Goal: Information Seeking & Learning: Check status

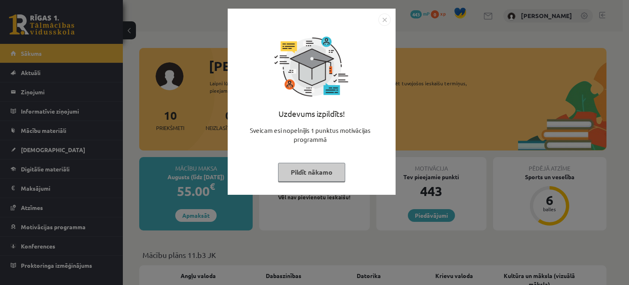
click at [325, 170] on button "Pildīt nākamo" at bounding box center [311, 172] width 67 height 19
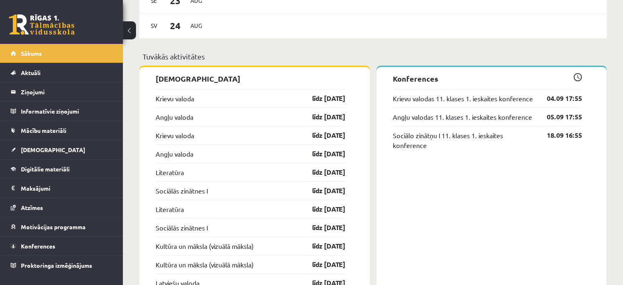
scroll to position [614, 0]
click at [328, 101] on link "līdz 15.09.25" at bounding box center [321, 98] width 47 height 10
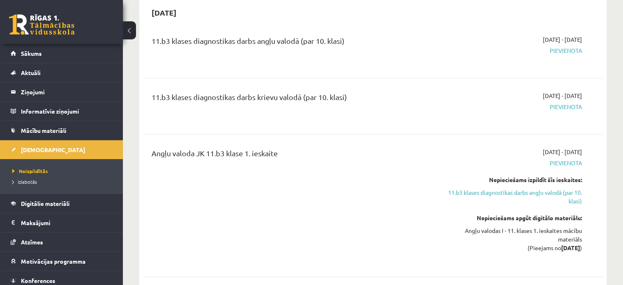
scroll to position [82, 0]
click at [575, 192] on link "11.b3 klases diagnostikas darbs angļu valodā (par 10. klasi)" at bounding box center [514, 196] width 135 height 17
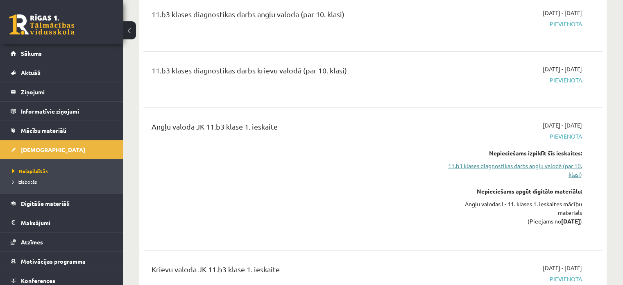
click at [573, 168] on link "11.b3 klases diagnostikas darbs angļu valodā (par 10. klasi)" at bounding box center [514, 169] width 135 height 17
click at [573, 166] on link "11.b3 klases diagnostikas darbs angļu valodā (par 10. klasi)" at bounding box center [514, 169] width 135 height 17
click at [568, 165] on link "11.b3 klases diagnostikas darbs angļu valodā (par 10. klasi)" at bounding box center [514, 169] width 135 height 17
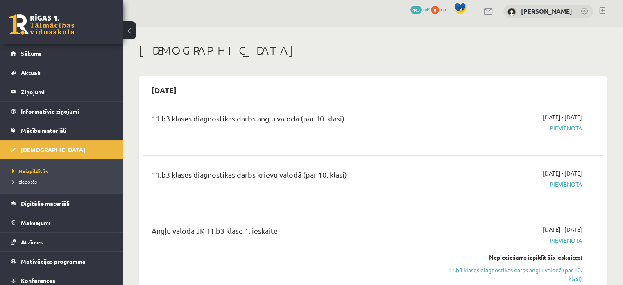
scroll to position [0, 0]
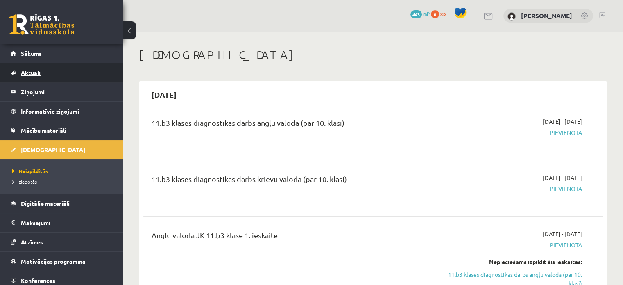
click at [47, 75] on link "Aktuāli" at bounding box center [62, 72] width 102 height 19
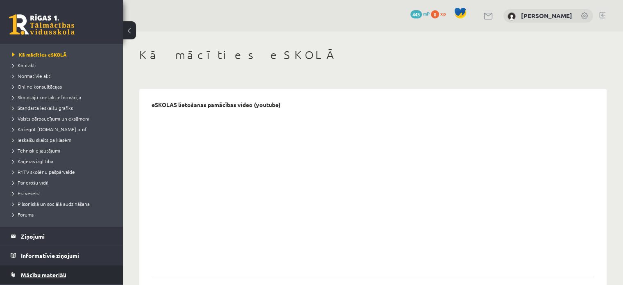
scroll to position [123, 0]
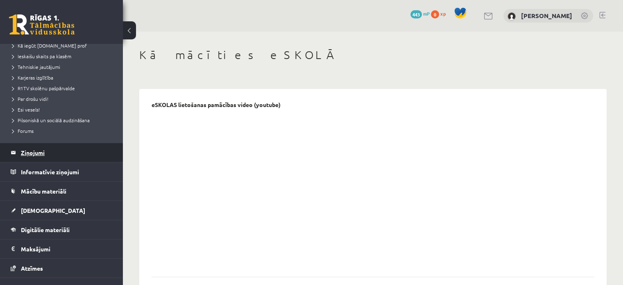
click at [62, 148] on legend "Ziņojumi 0" at bounding box center [67, 152] width 92 height 19
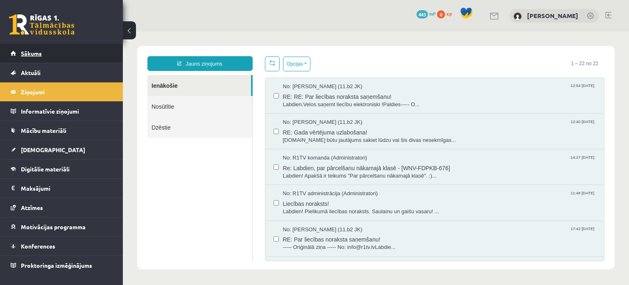
click at [75, 52] on link "Sākums" at bounding box center [62, 53] width 102 height 19
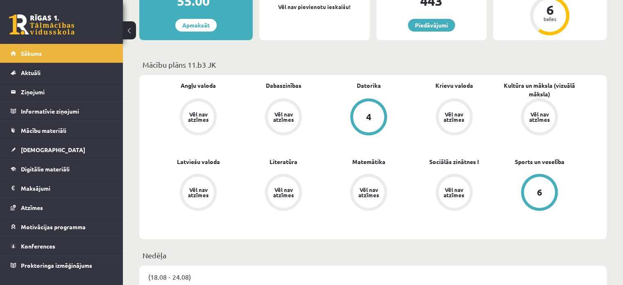
scroll to position [205, 0]
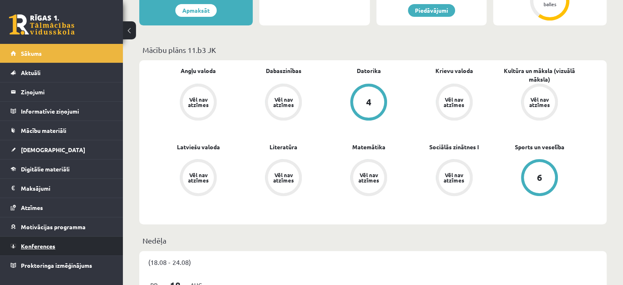
click at [41, 241] on link "Konferences" at bounding box center [62, 245] width 102 height 19
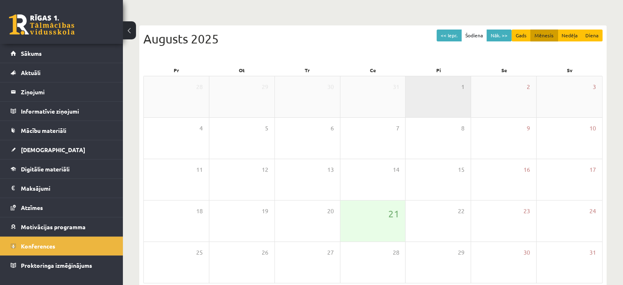
scroll to position [65, 0]
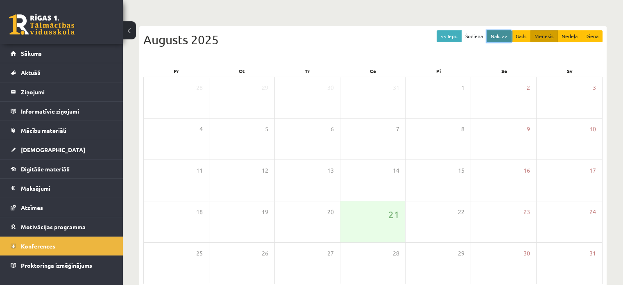
click at [490, 34] on button "Nāk. >>" at bounding box center [498, 36] width 25 height 12
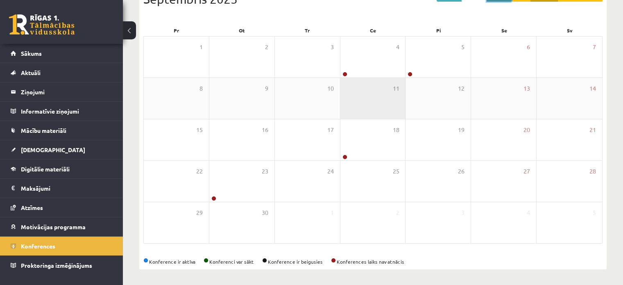
scroll to position [106, 0]
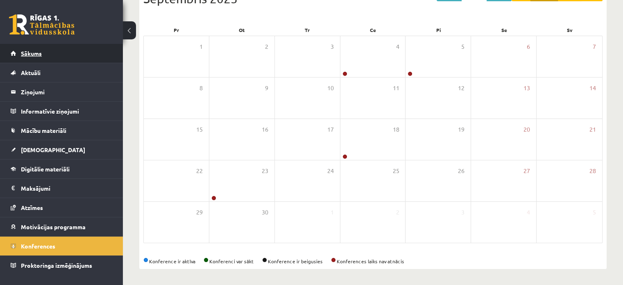
click at [45, 58] on link "Sākums" at bounding box center [62, 53] width 102 height 19
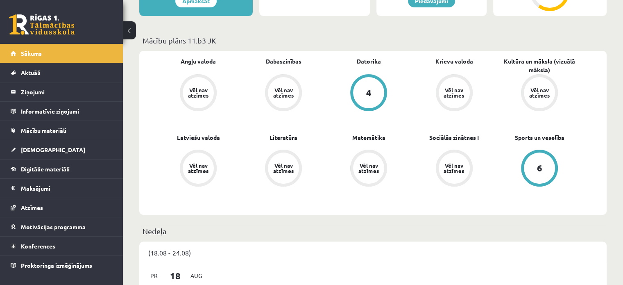
scroll to position [205, 0]
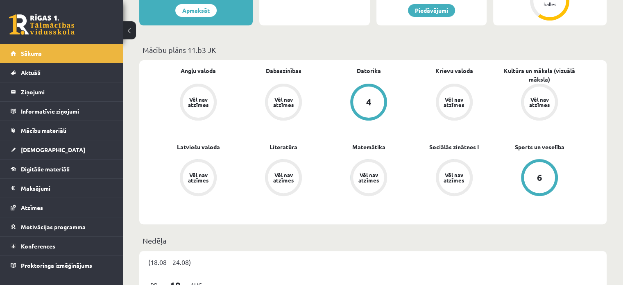
click at [462, 185] on div "Vēl nav atzīmes" at bounding box center [454, 177] width 31 height 31
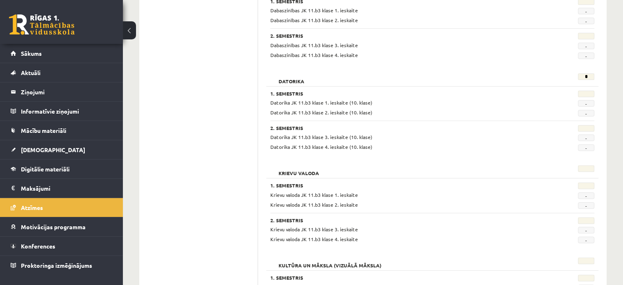
scroll to position [82, 0]
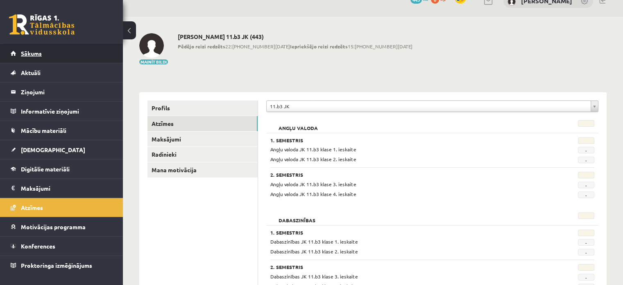
scroll to position [0, 0]
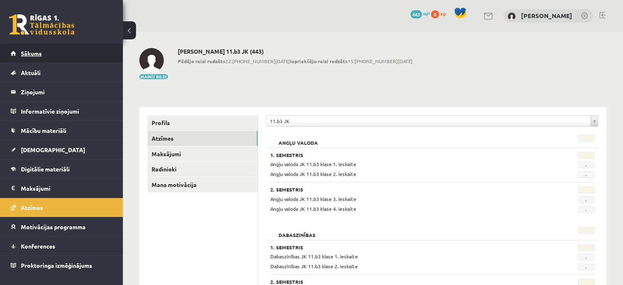
click at [50, 52] on link "Sākums" at bounding box center [62, 53] width 102 height 19
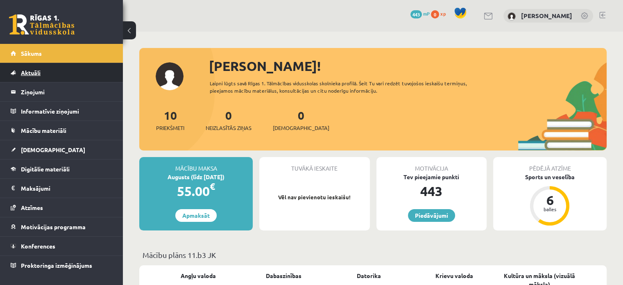
click at [71, 72] on link "Aktuāli" at bounding box center [62, 72] width 102 height 19
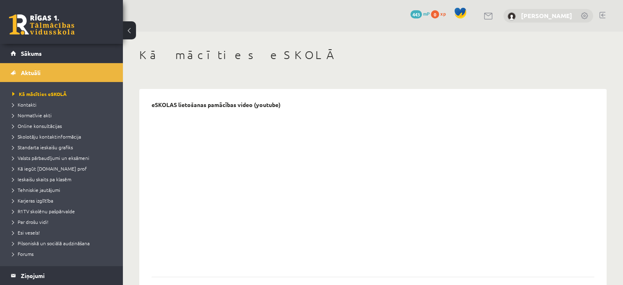
click at [523, 16] on link "[PERSON_NAME]" at bounding box center [546, 15] width 51 height 8
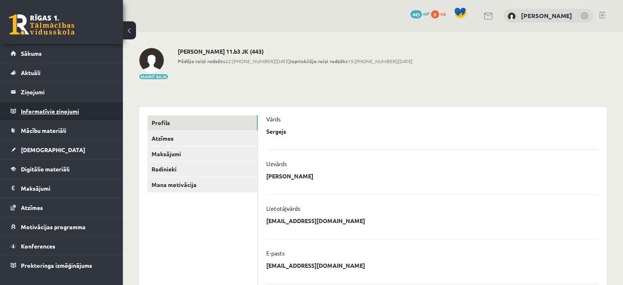
click at [31, 103] on legend "Informatīvie ziņojumi 0" at bounding box center [67, 111] width 92 height 19
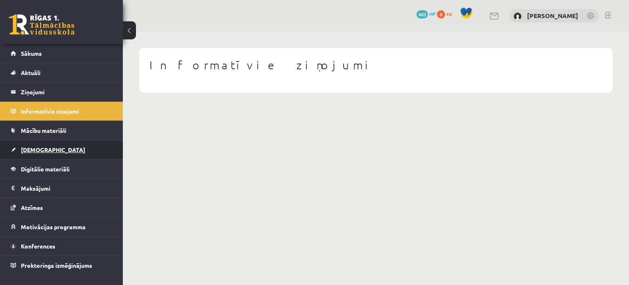
click at [58, 154] on link "[DEMOGRAPHIC_DATA]" at bounding box center [62, 149] width 102 height 19
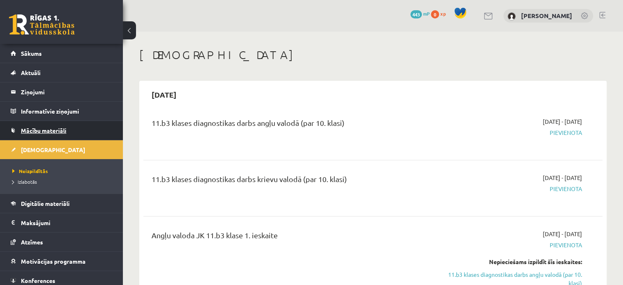
click at [59, 121] on link "Mācību materiāli" at bounding box center [62, 130] width 102 height 19
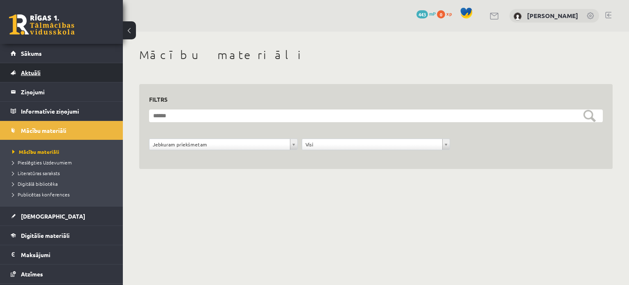
click at [77, 65] on link "Aktuāli" at bounding box center [62, 72] width 102 height 19
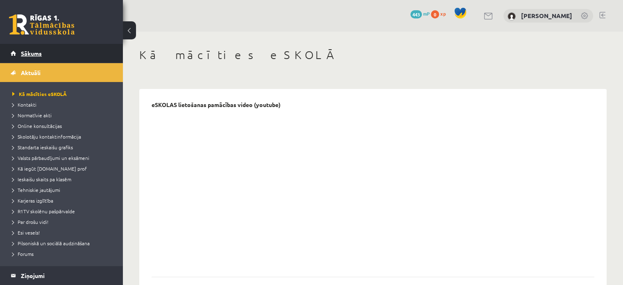
click at [71, 54] on link "Sākums" at bounding box center [62, 53] width 102 height 19
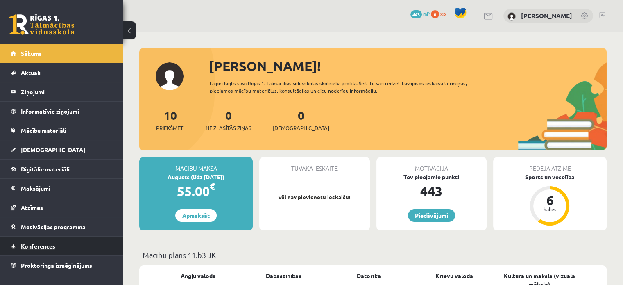
click at [68, 238] on link "Konferences" at bounding box center [62, 245] width 102 height 19
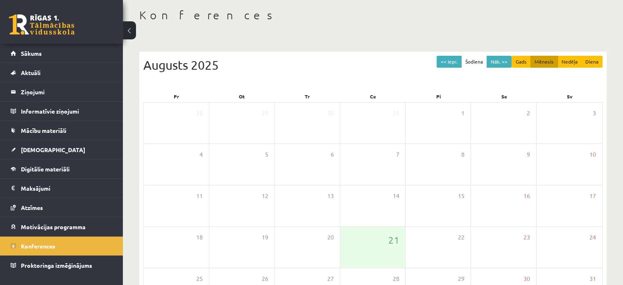
scroll to position [41, 0]
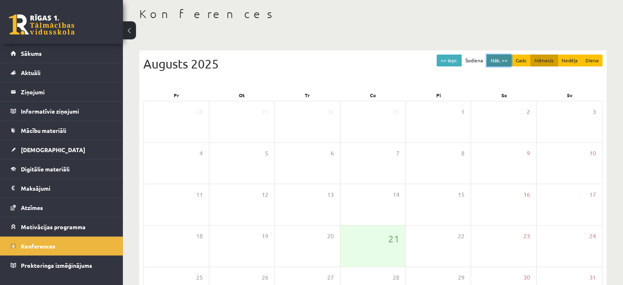
click at [499, 65] on button "Nāk. >>" at bounding box center [498, 60] width 25 height 12
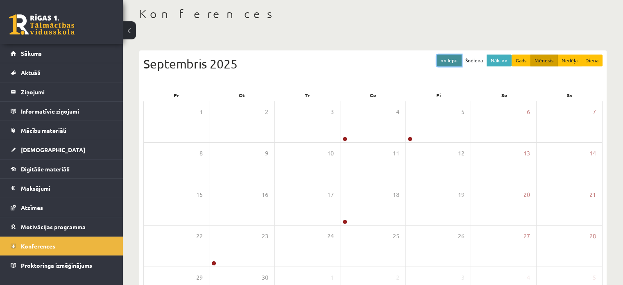
click at [453, 65] on button "<< Iepr." at bounding box center [448, 60] width 25 height 12
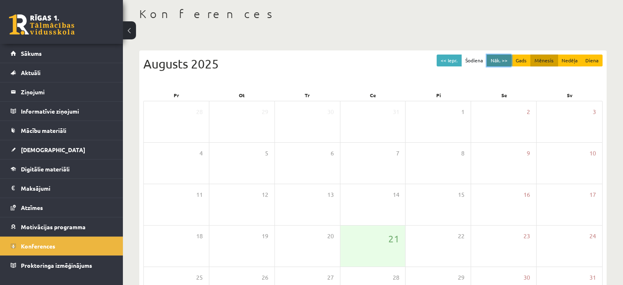
click at [500, 61] on button "Nāk. >>" at bounding box center [498, 60] width 25 height 12
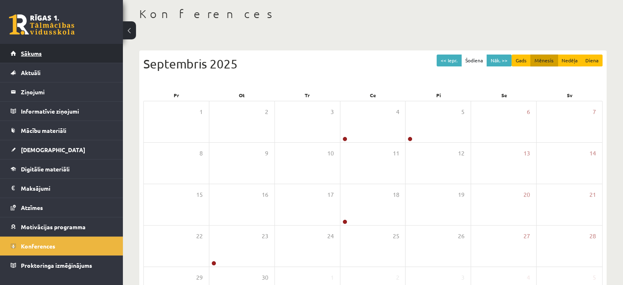
click at [38, 52] on span "Sākums" at bounding box center [31, 53] width 21 height 7
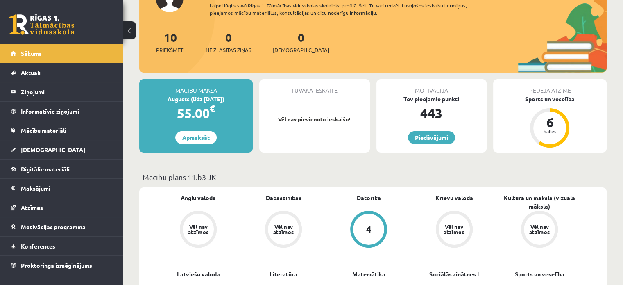
scroll to position [82, 0]
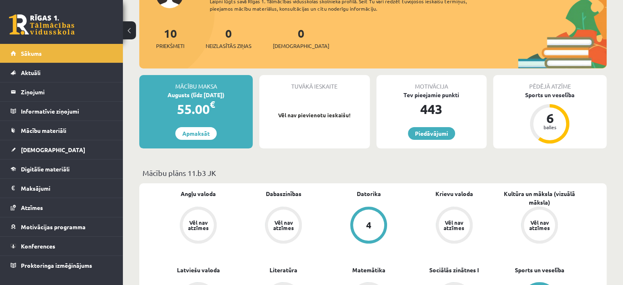
drag, startPoint x: 373, startPoint y: 174, endPoint x: 463, endPoint y: 165, distance: 91.0
click at [386, 174] on p "Mācību plāns 11.b3 JK" at bounding box center [372, 172] width 461 height 11
click at [497, 129] on div "Pēdējā atzīme Sports un veselība 6 balles" at bounding box center [549, 111] width 113 height 73
click at [496, 129] on div "Pēdējā atzīme Sports un veselība 6 balles" at bounding box center [549, 111] width 113 height 73
click at [450, 130] on link "Piedāvājumi" at bounding box center [431, 133] width 47 height 13
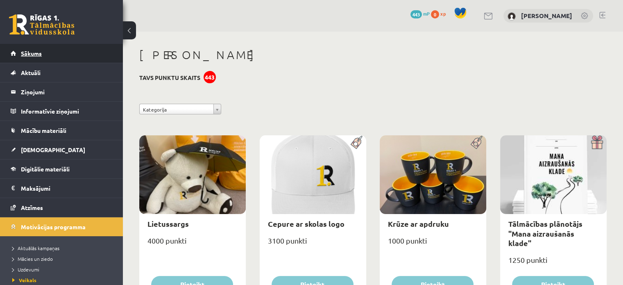
click at [70, 56] on link "Sākums" at bounding box center [62, 53] width 102 height 19
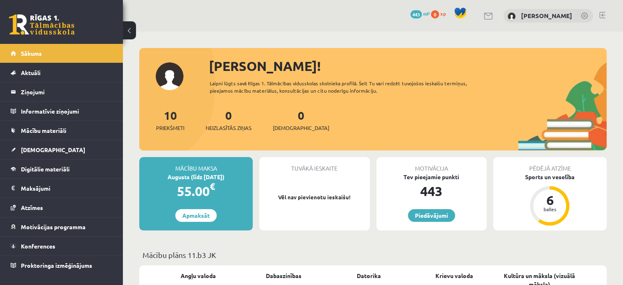
click at [463, 11] on span at bounding box center [460, 13] width 12 height 12
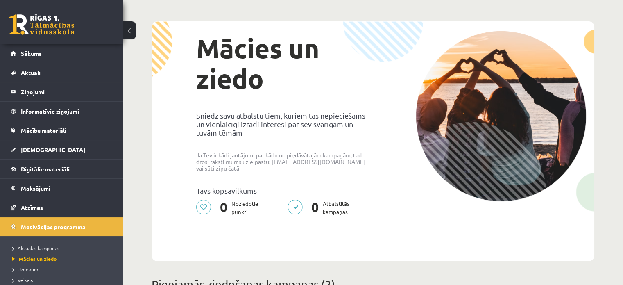
scroll to position [41, 0]
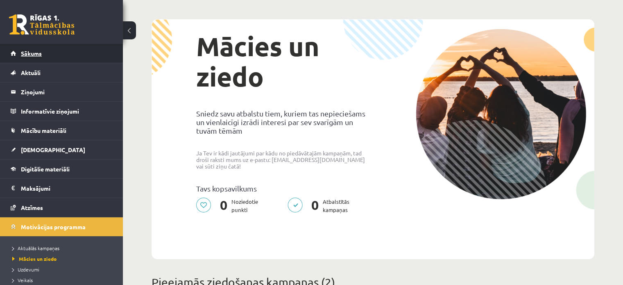
click at [96, 47] on link "Sākums" at bounding box center [62, 53] width 102 height 19
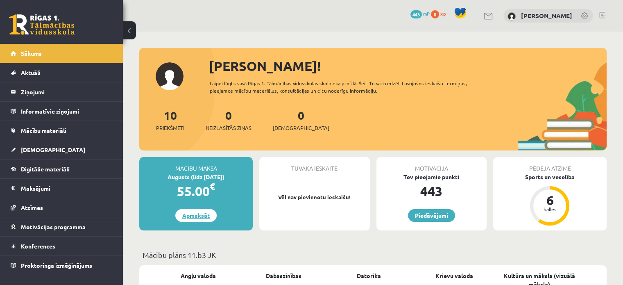
click at [204, 210] on link "Apmaksāt" at bounding box center [195, 215] width 41 height 13
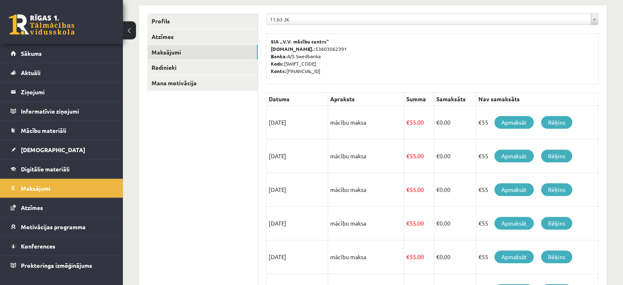
scroll to position [69, 0]
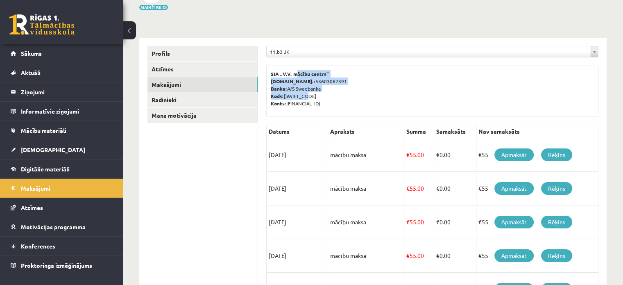
drag, startPoint x: 293, startPoint y: 68, endPoint x: 353, endPoint y: 93, distance: 65.2
click at [353, 93] on div "SIA „V.V. mācību centrs” Reģ.nr.: 53603062391 Banka: A/S Swedbanka Kods: HABALV…" at bounding box center [432, 91] width 332 height 51
click at [354, 91] on p "SIA „V.V. mācību centrs” Reģ.nr.: 53603062391 Banka: A/S Swedbanka Kods: HABALV…" at bounding box center [432, 88] width 323 height 37
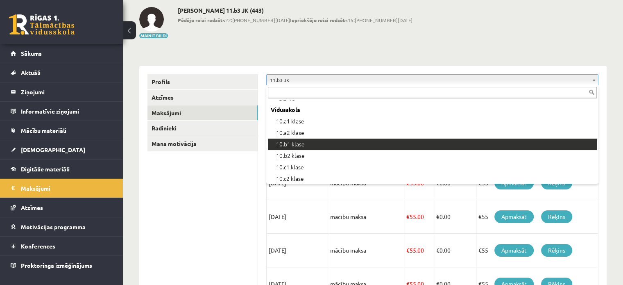
scroll to position [110, 0]
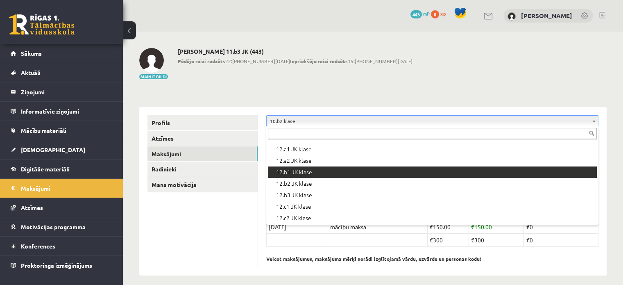
scroll to position [274, 0]
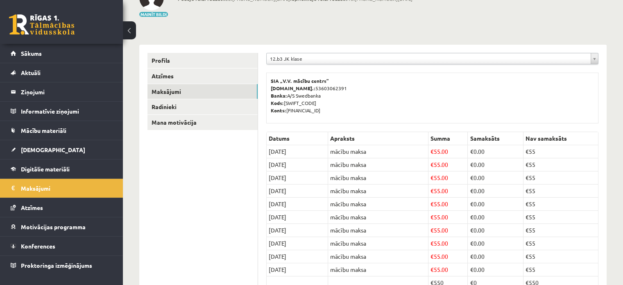
scroll to position [82, 0]
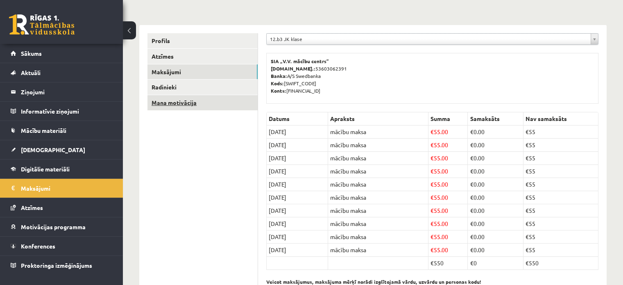
click at [172, 106] on link "Mana motivācija" at bounding box center [202, 102] width 110 height 15
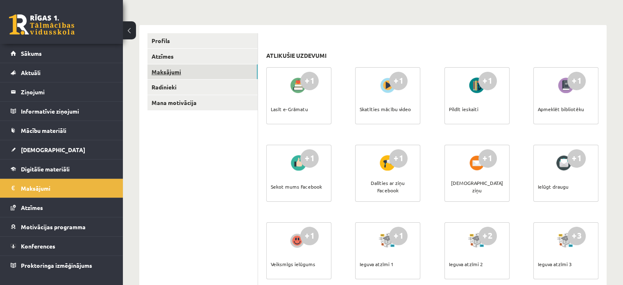
click at [185, 75] on link "Maksājumi" at bounding box center [202, 71] width 110 height 15
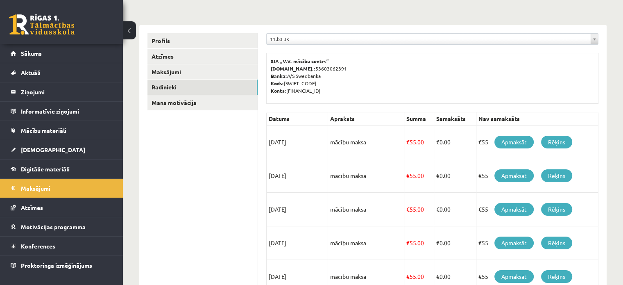
click at [192, 84] on link "Radinieki" at bounding box center [202, 86] width 110 height 15
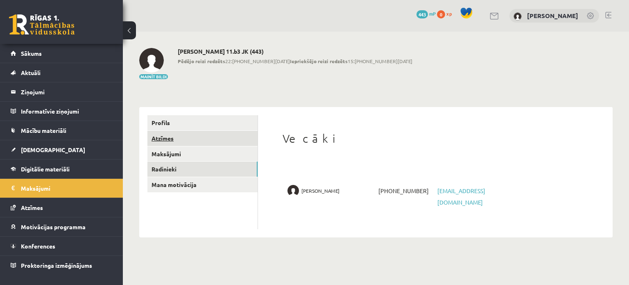
click at [195, 140] on link "Atzīmes" at bounding box center [202, 138] width 110 height 15
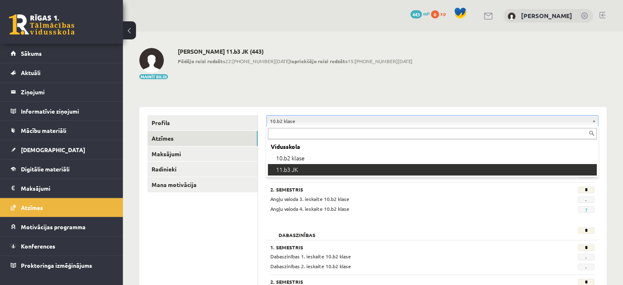
drag, startPoint x: 526, startPoint y: 154, endPoint x: 534, endPoint y: 167, distance: 15.2
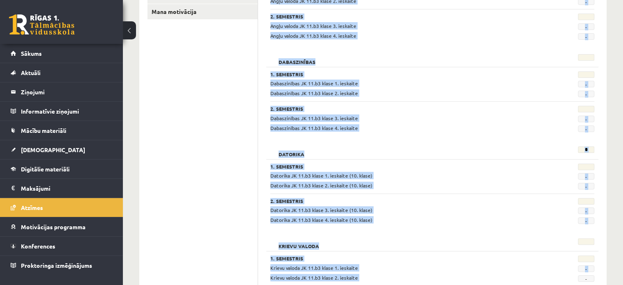
scroll to position [280, 0]
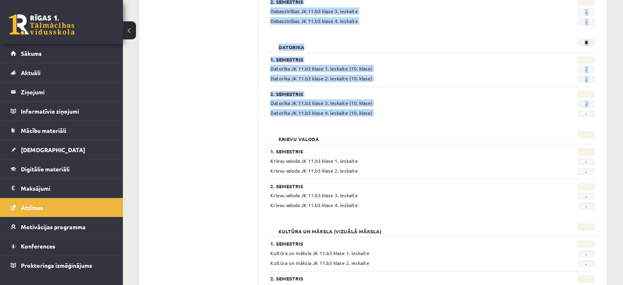
drag, startPoint x: 585, startPoint y: 131, endPoint x: 584, endPoint y: 109, distance: 21.3
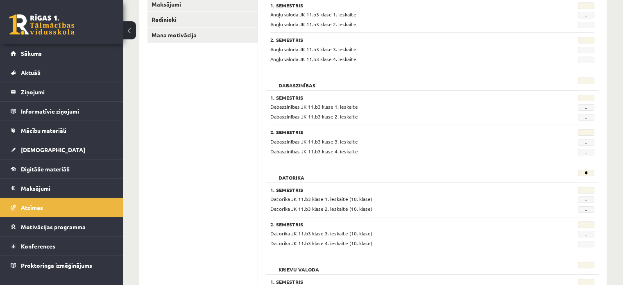
scroll to position [116, 0]
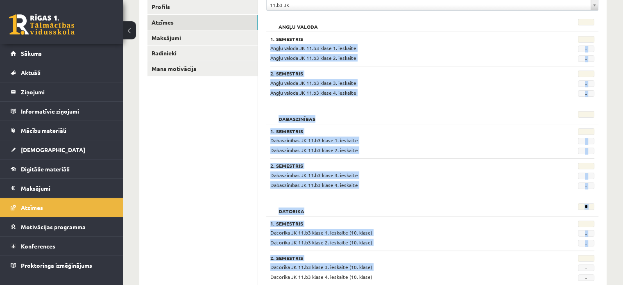
drag, startPoint x: 570, startPoint y: 41, endPoint x: 595, endPoint y: 211, distance: 171.8
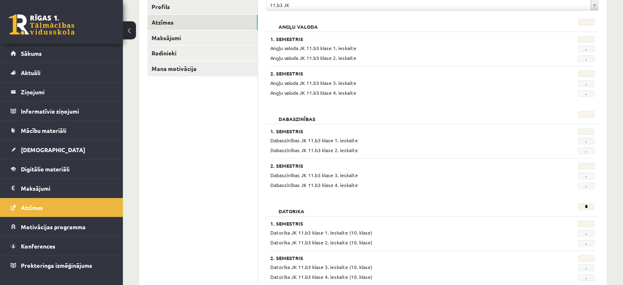
click at [572, 38] on div at bounding box center [572, 40] width 56 height 8
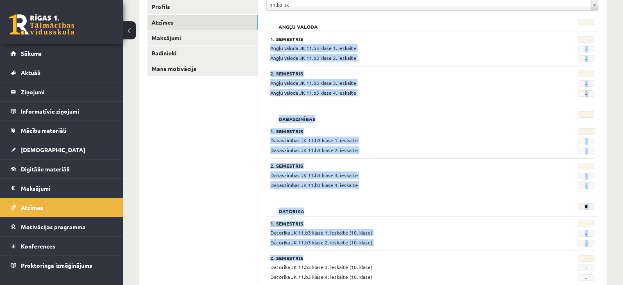
drag, startPoint x: 580, startPoint y: 59, endPoint x: 598, endPoint y: 259, distance: 201.4
drag, startPoint x: 525, startPoint y: 183, endPoint x: 524, endPoint y: 178, distance: 5.4
click at [525, 183] on div "Dabaszinības JK 11.b3 klase 4. ieskaite" at bounding box center [404, 185] width 280 height 8
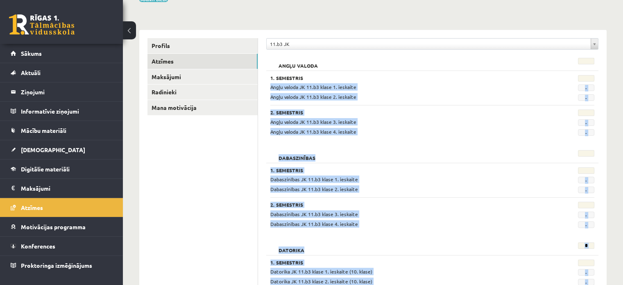
scroll to position [0, 0]
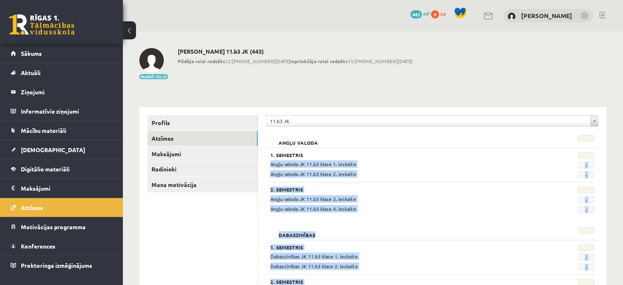
click at [484, 165] on div "Angļu valoda JK 11.b3 klase 1. ieskaite" at bounding box center [404, 164] width 280 height 8
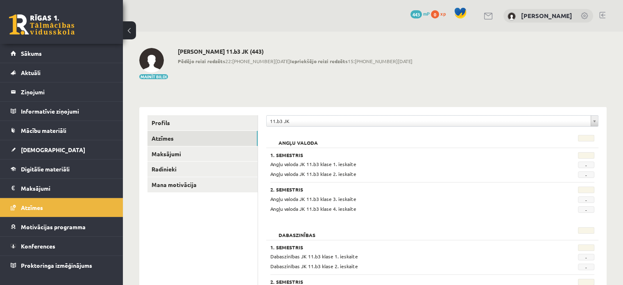
click at [271, 78] on div "[PERSON_NAME] 11.b3 JK (443) Pēdējo reizi redzēts 22:[PHONE_NUMBER][DATE] Iepri…" at bounding box center [295, 64] width 235 height 32
